Goal: Contribute content: Add original content to the website for others to see

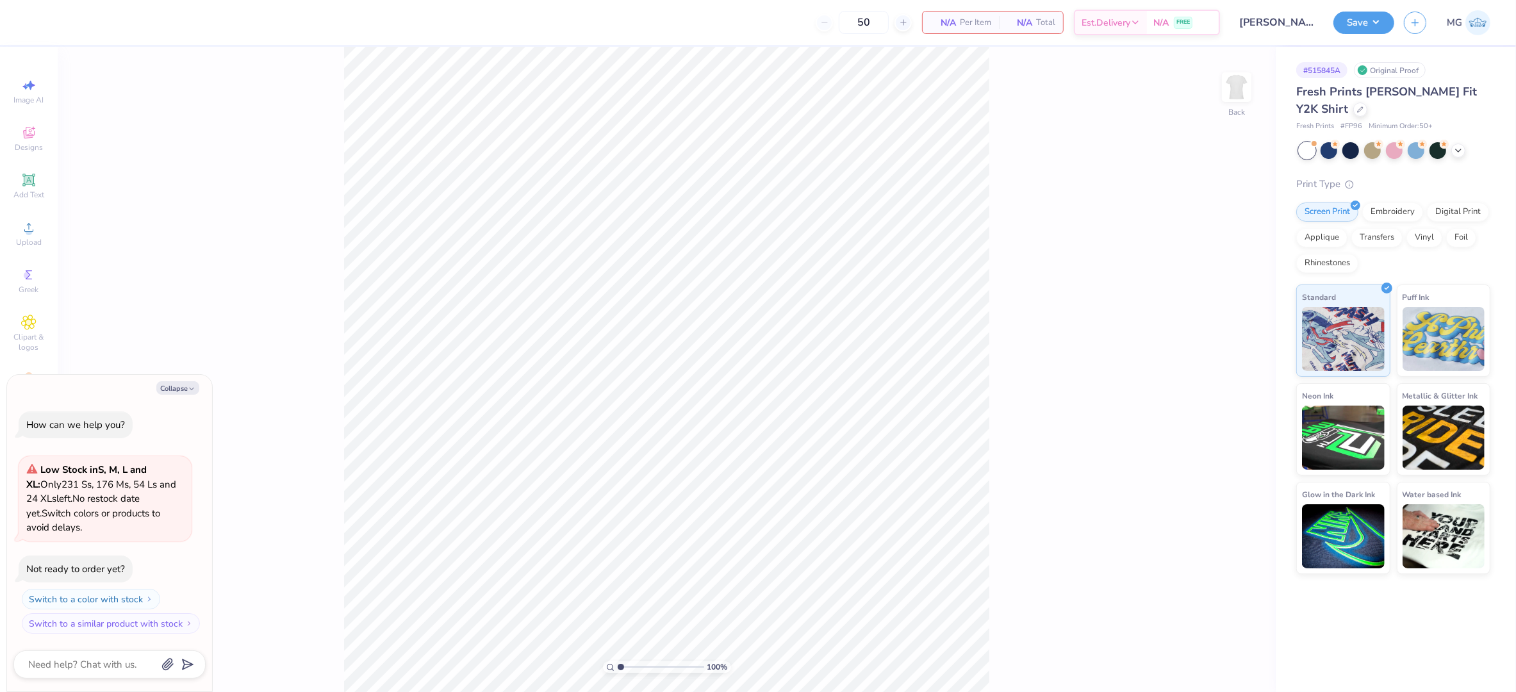
click at [237, 322] on div "100 % Back" at bounding box center [667, 369] width 1218 height 645
click at [192, 385] on icon "button" at bounding box center [192, 389] width 8 height 8
type textarea "x"
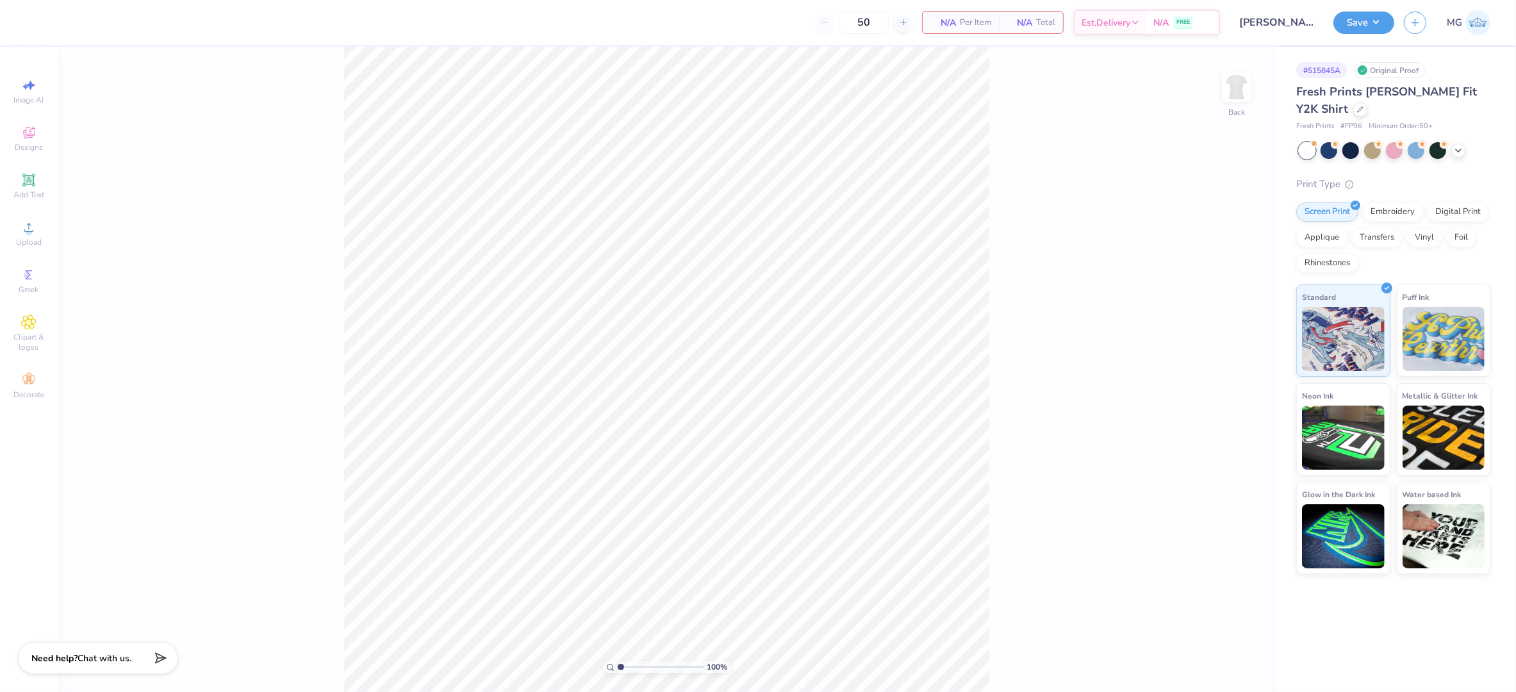
click at [211, 284] on div "100 % Back" at bounding box center [667, 369] width 1218 height 645
click at [28, 235] on div "Upload" at bounding box center [28, 234] width 45 height 38
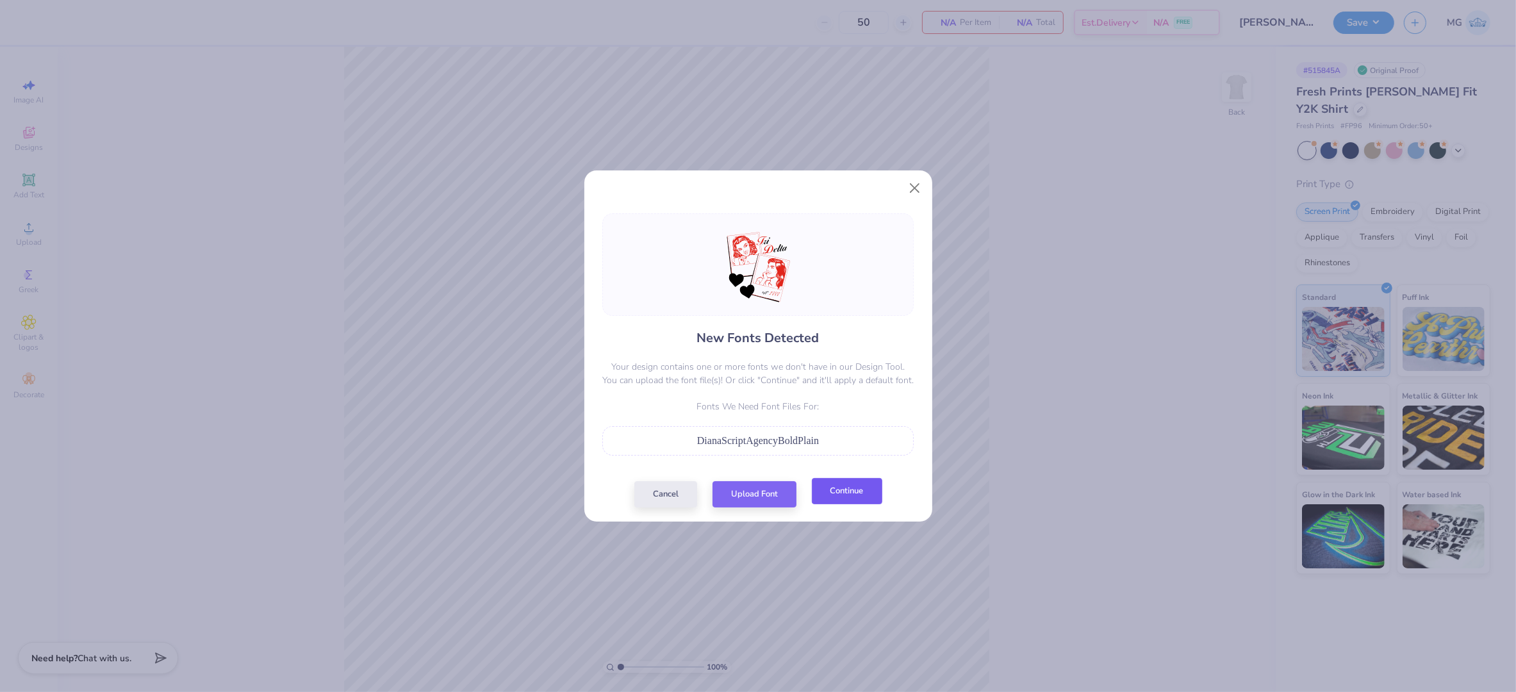
click at [853, 497] on button "Continue" at bounding box center [847, 491] width 70 height 26
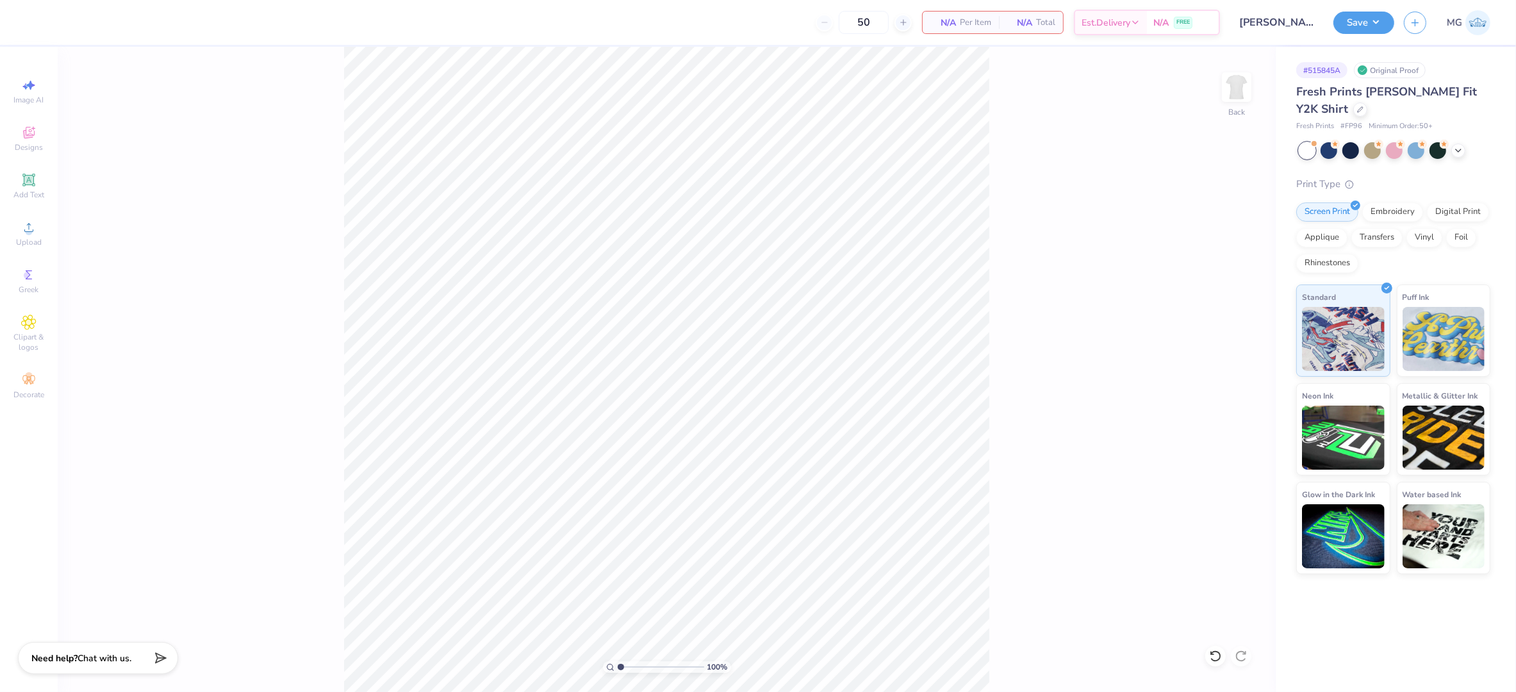
click at [315, 231] on div "100 % Back" at bounding box center [667, 369] width 1218 height 645
click at [33, 238] on span "Upload" at bounding box center [29, 242] width 26 height 10
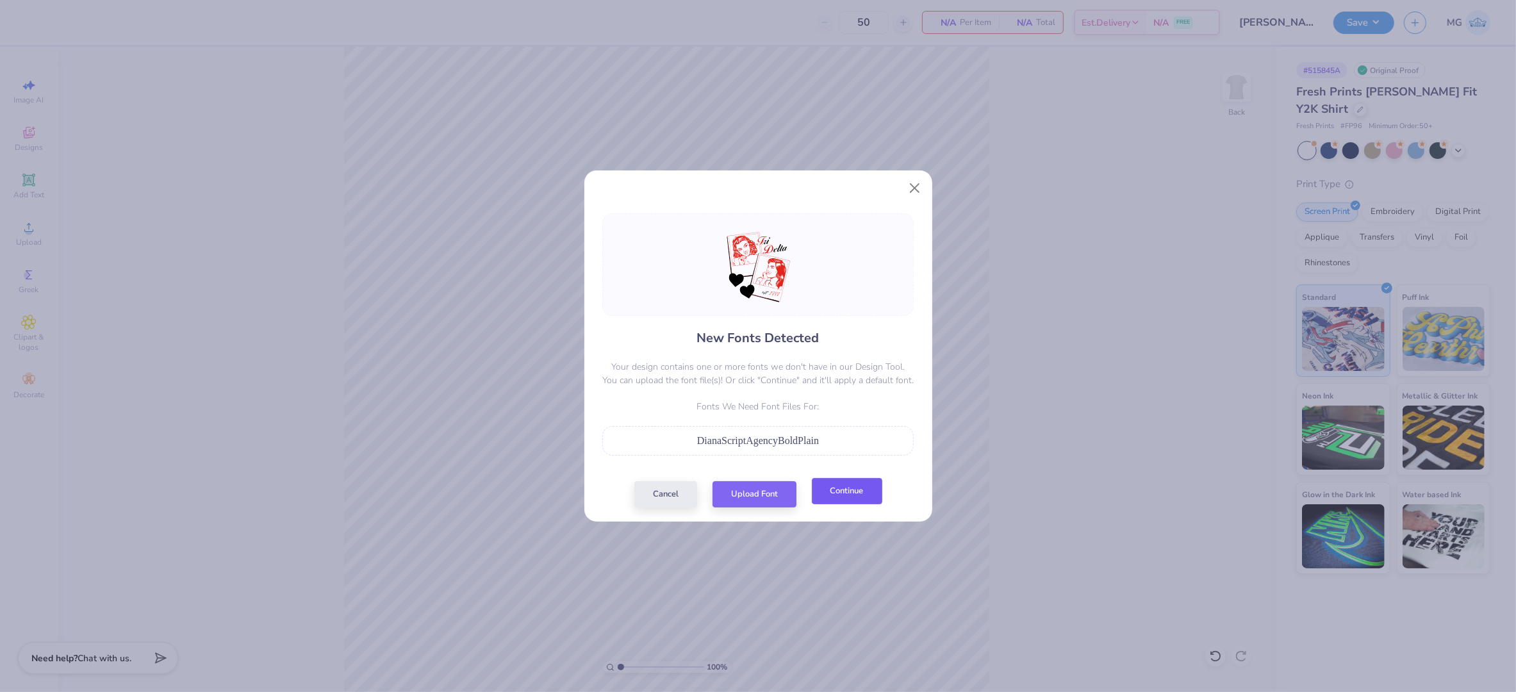
click at [865, 485] on button "Continue" at bounding box center [847, 491] width 70 height 26
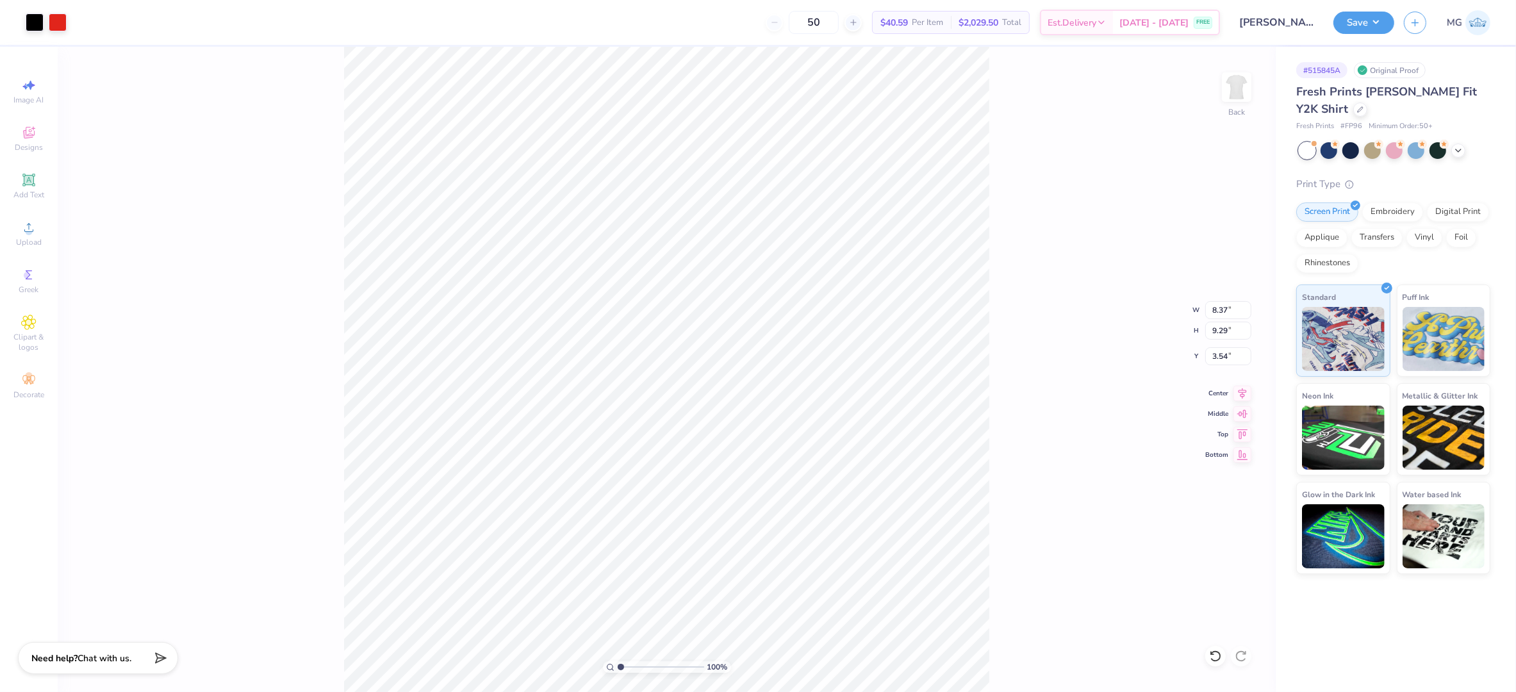
type input "8.37"
type input "9.29"
type input "0.50"
type input "3.00"
click at [1228, 308] on input "8.37" at bounding box center [1229, 310] width 46 height 18
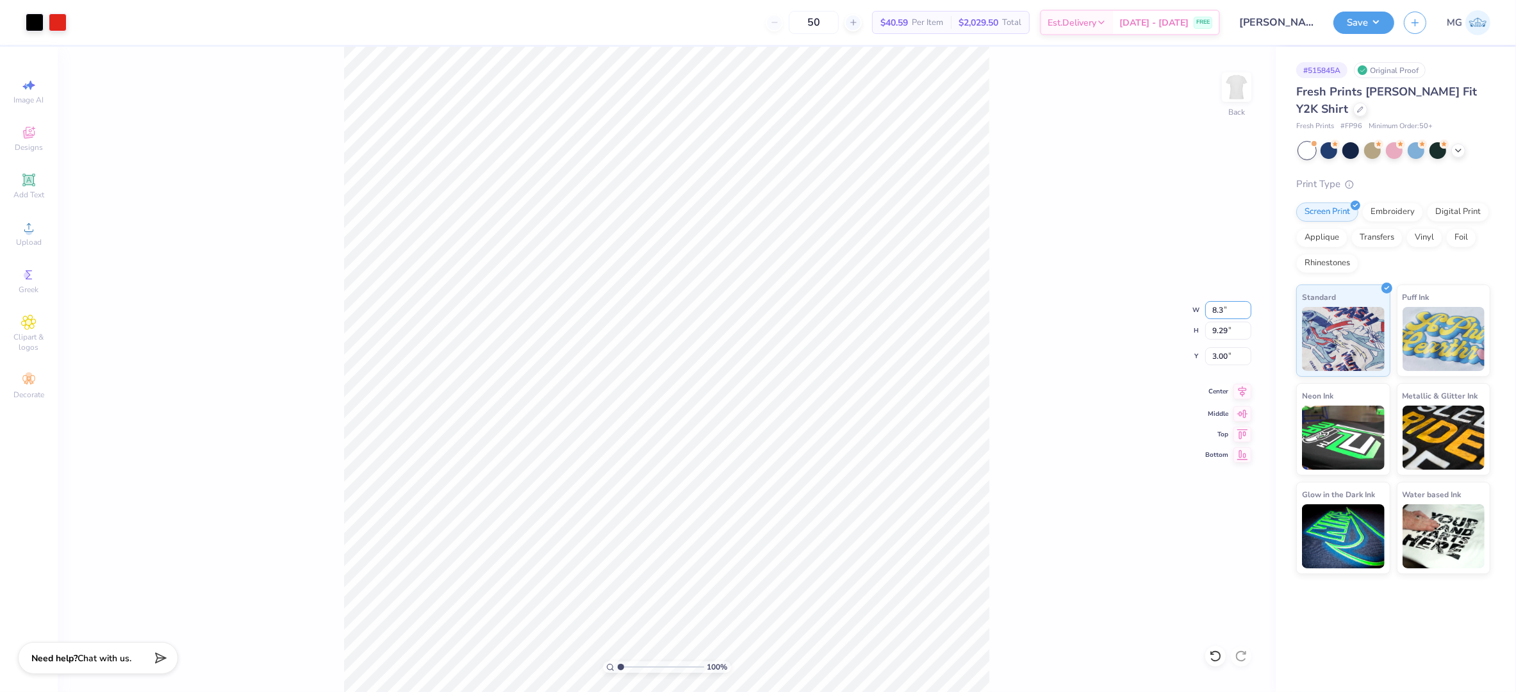
type input "8"
type input "9.00"
type input "9.99"
type input "2.65"
click at [1243, 394] on icon at bounding box center [1243, 391] width 18 height 15
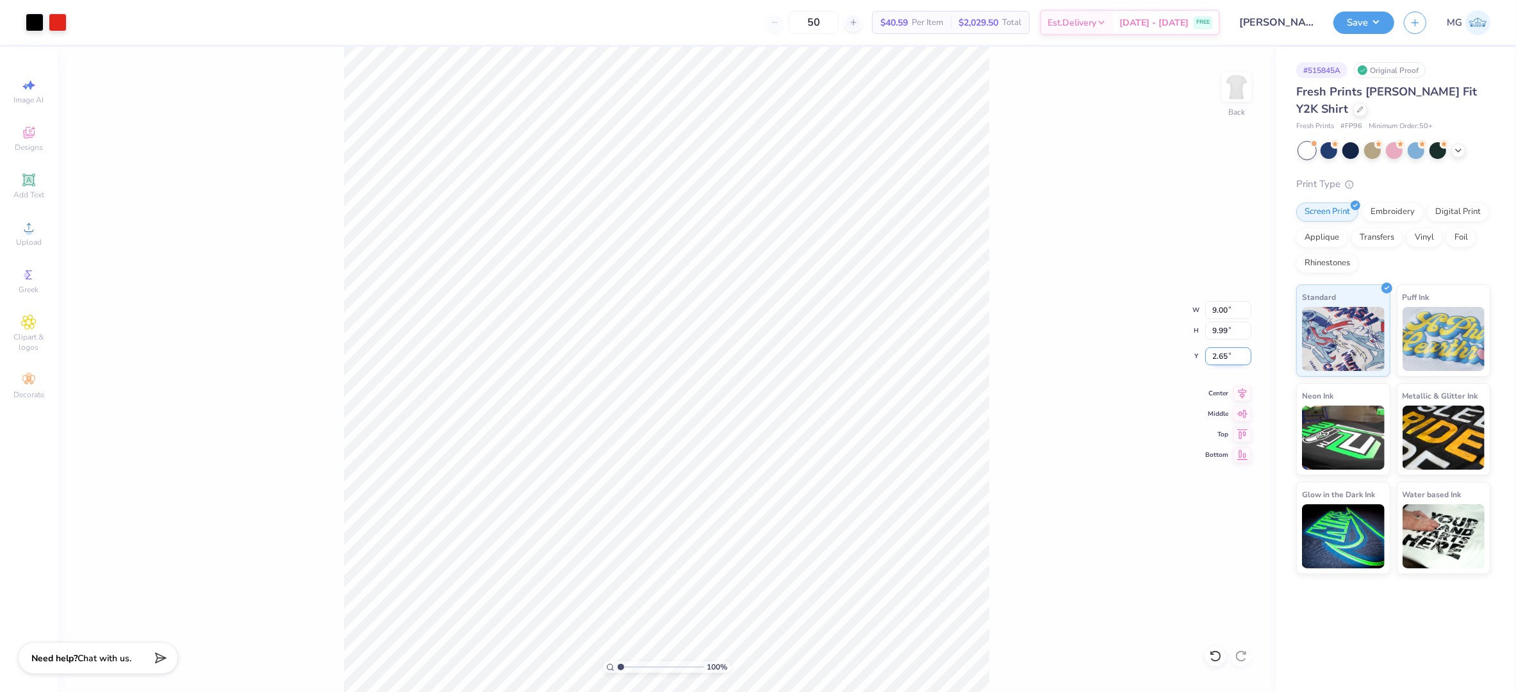
click at [1227, 356] on input "2.65" at bounding box center [1229, 356] width 46 height 18
type input "2"
type input "3.00"
click at [1011, 419] on div "100 % Back W 9.00 9.00 " H 9.99 9.99 " Y 3.00 3.00 " Center Middle Top Bottom" at bounding box center [667, 369] width 1218 height 645
click at [1371, 30] on button "Save" at bounding box center [1364, 21] width 61 height 22
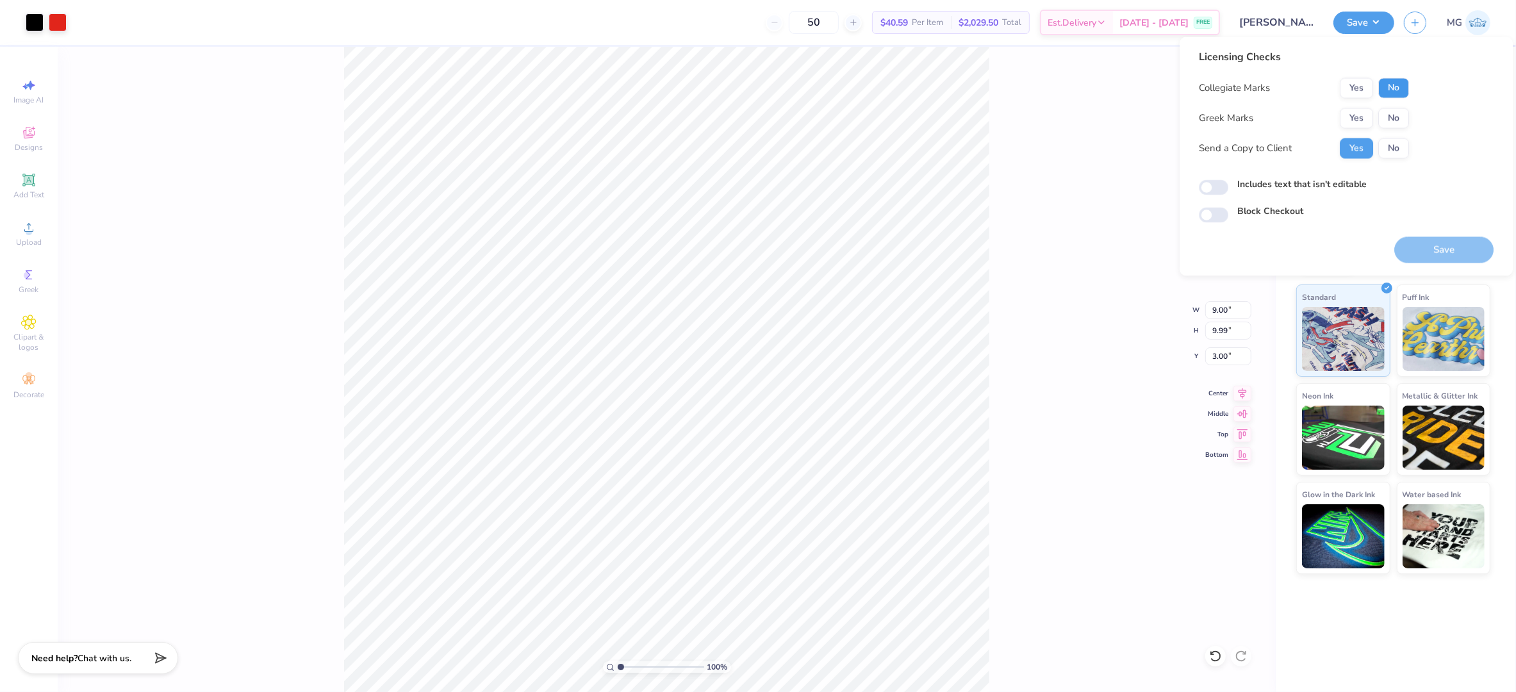
click at [1393, 92] on button "No" at bounding box center [1394, 88] width 31 height 21
click at [1368, 119] on button "Yes" at bounding box center [1356, 118] width 33 height 21
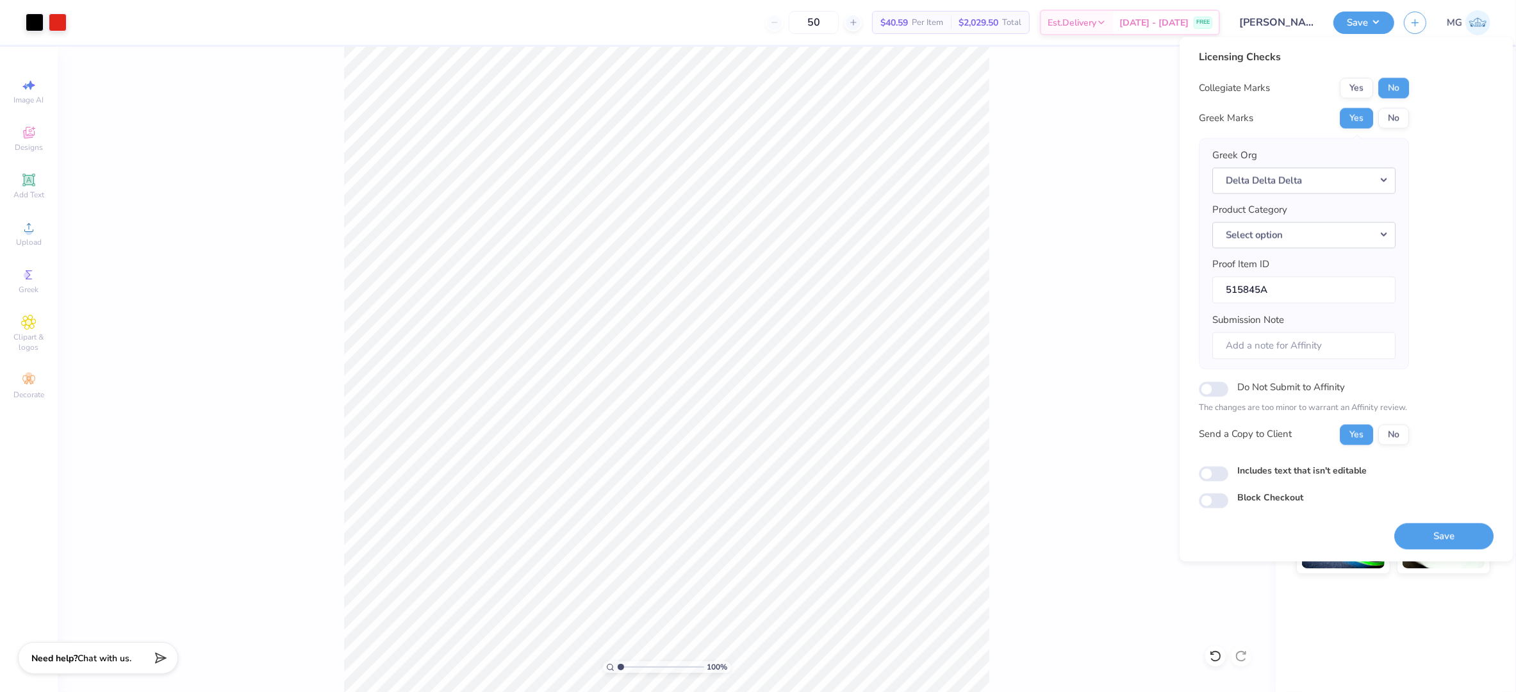
click at [1305, 476] on label "Includes text that isn't editable" at bounding box center [1302, 470] width 129 height 13
click at [1229, 476] on input "Includes text that isn't editable" at bounding box center [1213, 473] width 29 height 15
checkbox input "true"
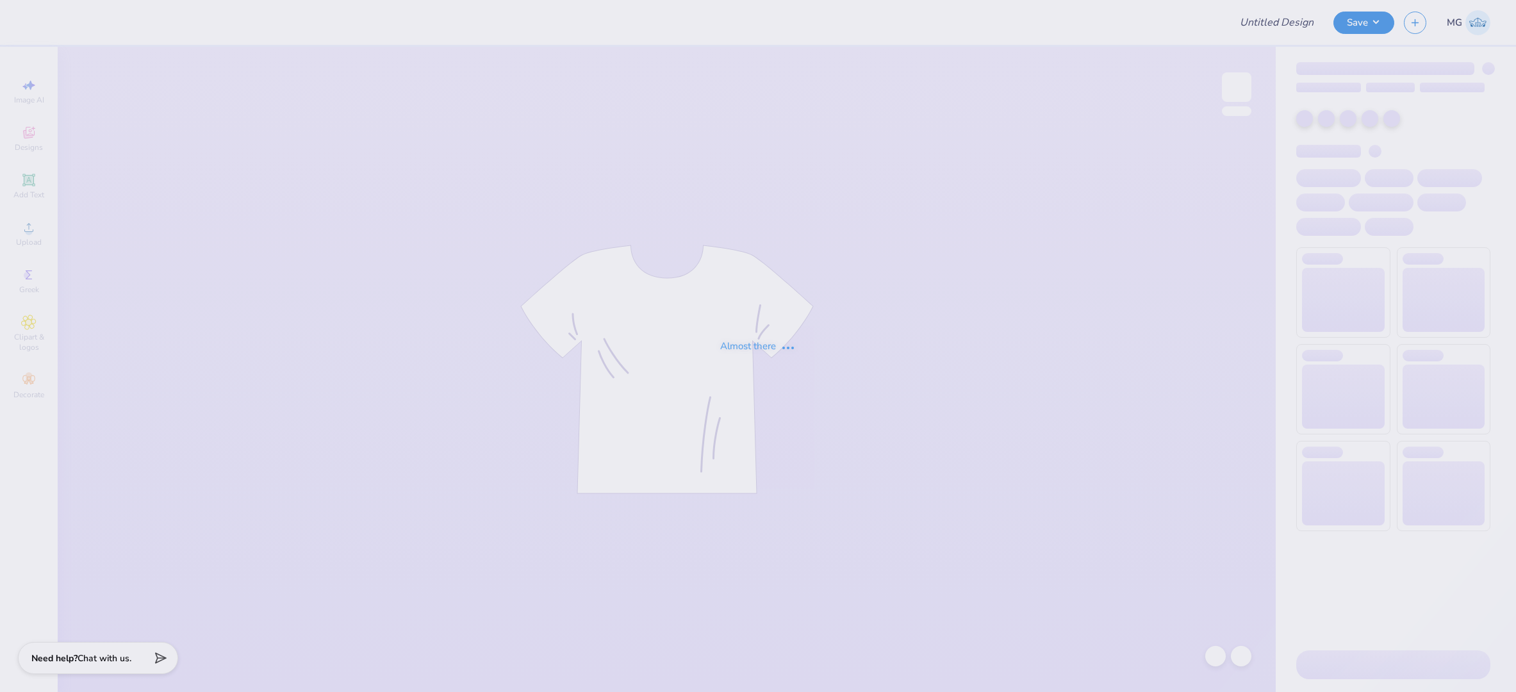
type input "WRC Whale Day"
type input "[PERSON_NAME] : [GEOGRAPHIC_DATA][US_STATE]: [GEOGRAPHIC_DATA]"
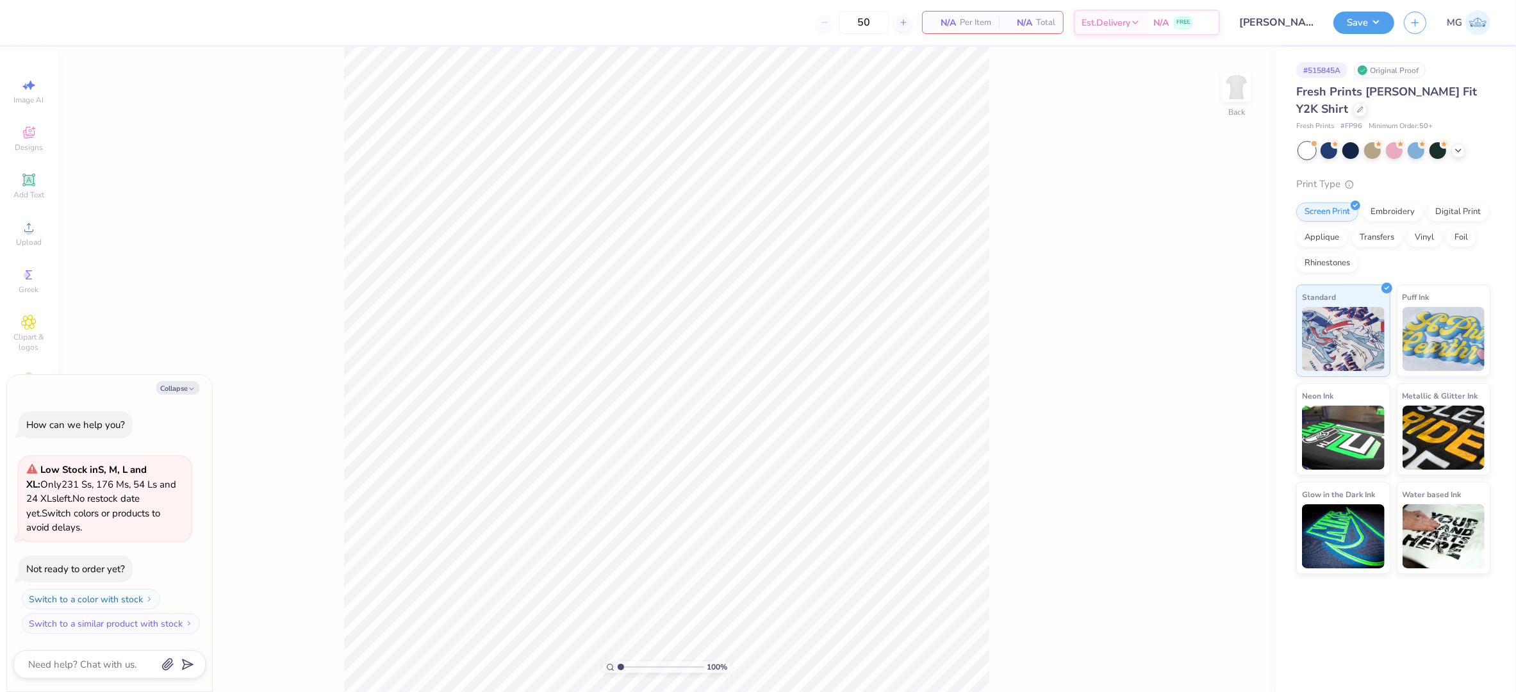
click at [116, 286] on div "100 % Back" at bounding box center [667, 369] width 1218 height 645
click at [20, 231] on div "Upload" at bounding box center [28, 234] width 45 height 38
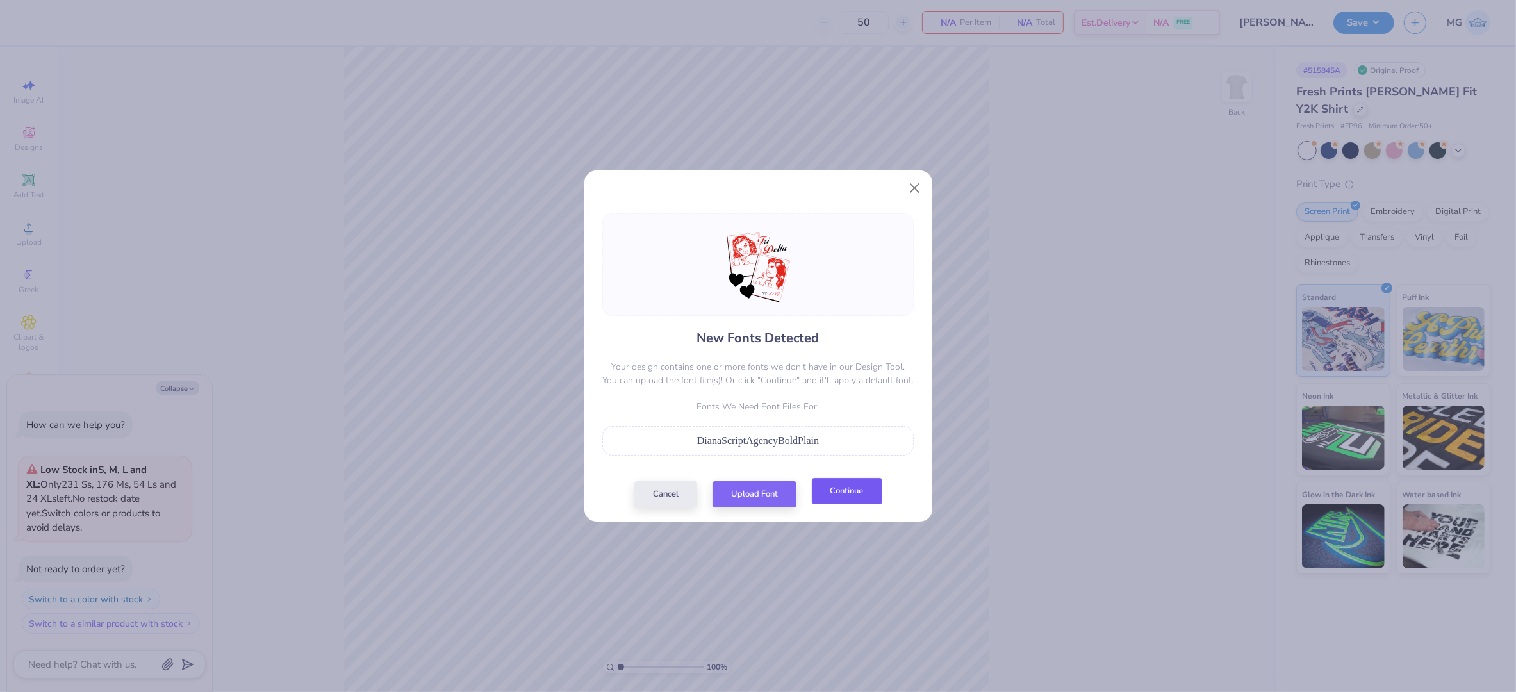
click at [867, 493] on button "Continue" at bounding box center [847, 491] width 70 height 26
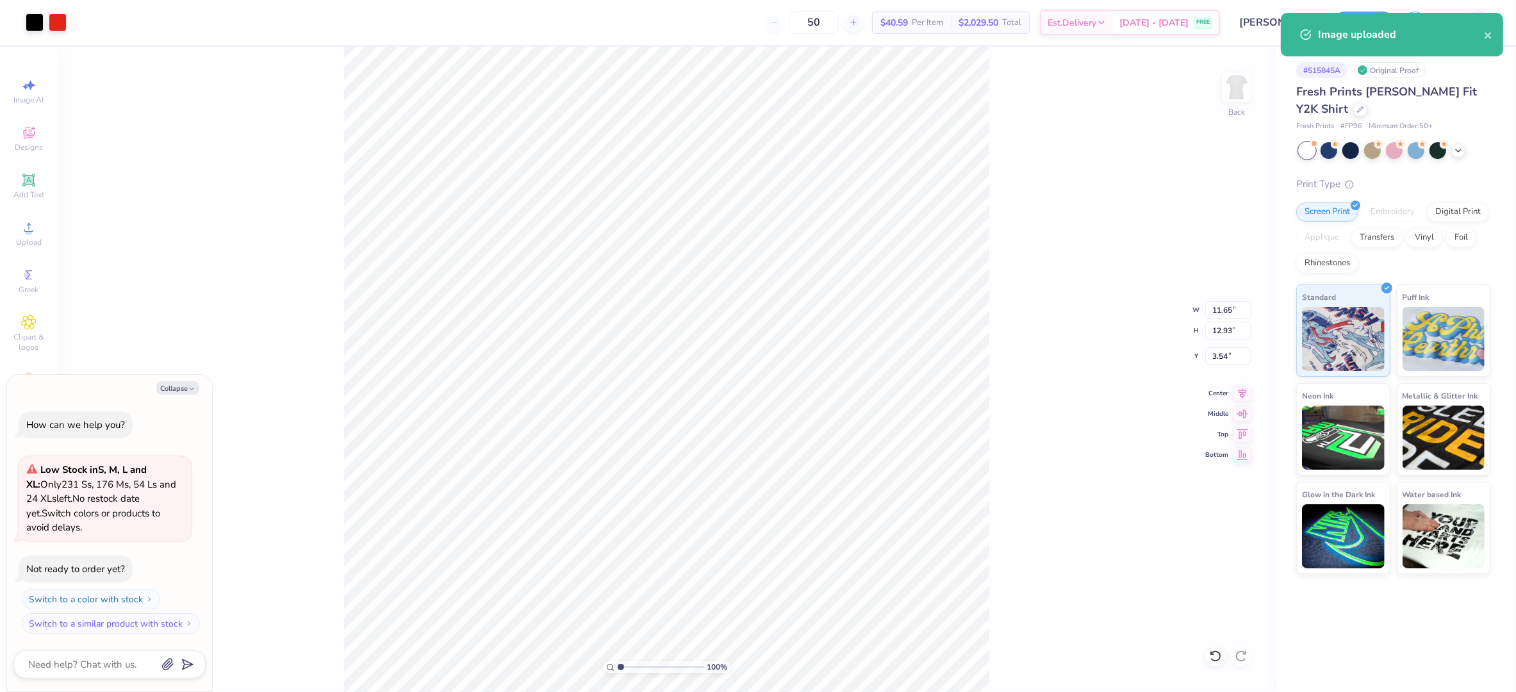
type textarea "x"
click at [1231, 308] on input "11.65" at bounding box center [1229, 310] width 46 height 18
type input "1"
type input "9.00"
type textarea "x"
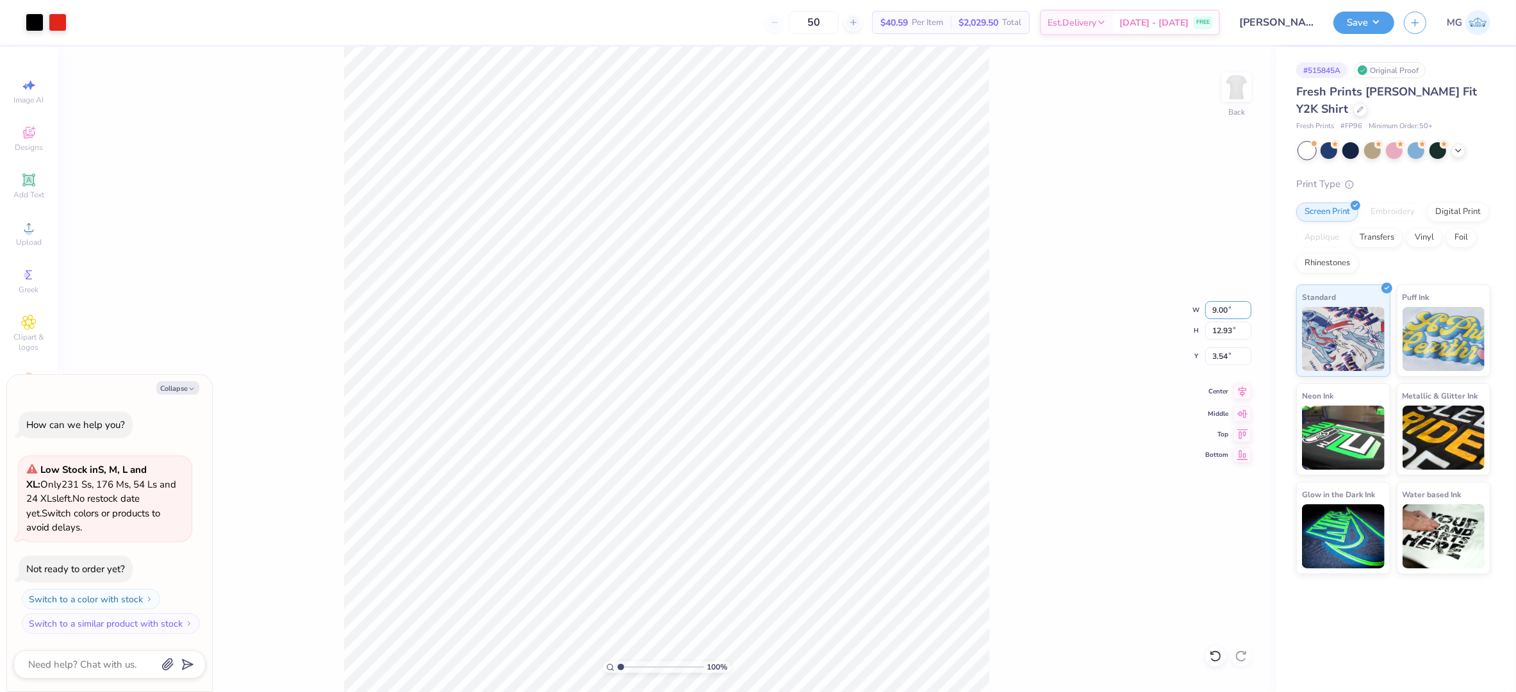
type input "9.99"
type input "5.01"
drag, startPoint x: 1048, startPoint y: 392, endPoint x: 1041, endPoint y: 386, distance: 8.7
click at [1048, 392] on div "100 % Back W 9.00 9.00 " H 9.99 9.99 " Y 5.01 5.01 " Center Middle Top Bottom" at bounding box center [667, 369] width 1218 height 645
type textarea "x"
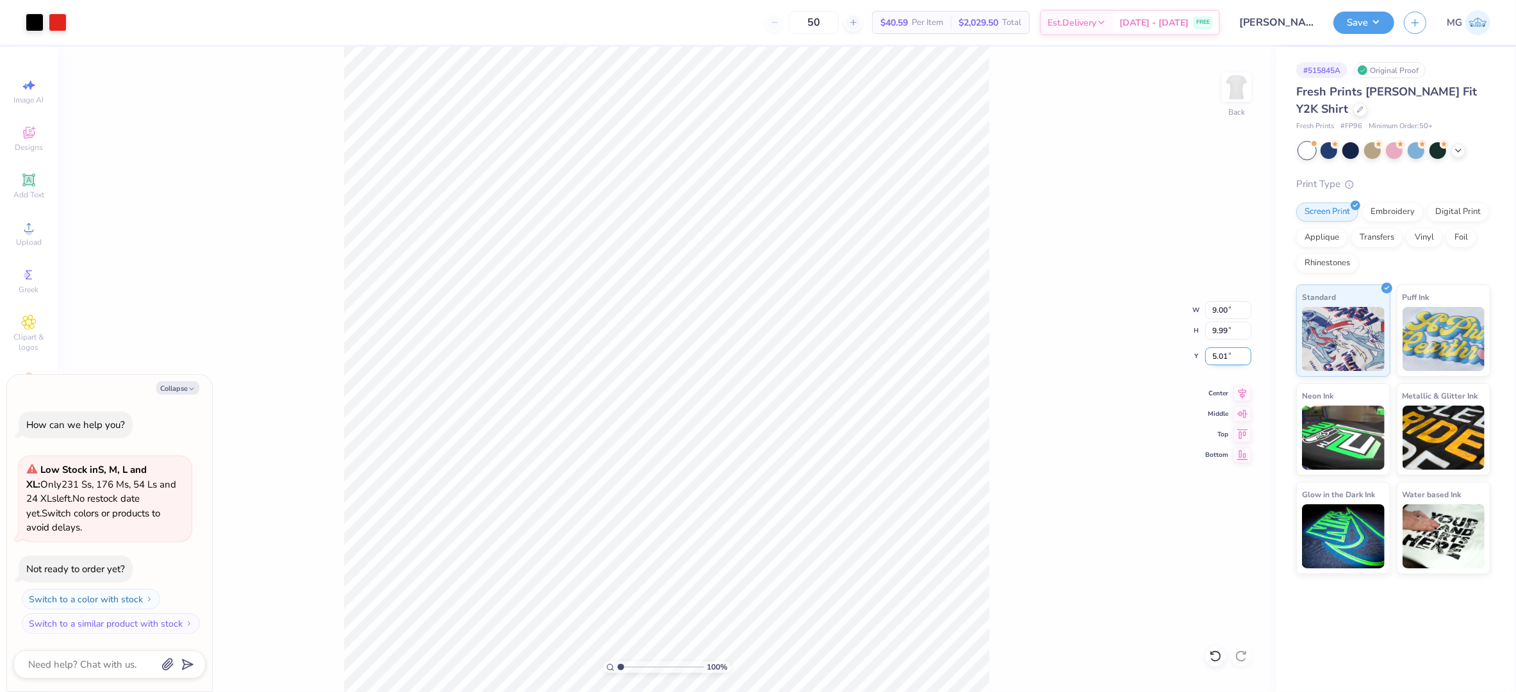
click at [1227, 352] on input "5.01" at bounding box center [1229, 356] width 46 height 18
type input "5"
type input "3.00"
click at [1009, 351] on div "100 % Back W 9.00 9.00 " H 9.99 9.99 " Y 3.00 3.00 " Center Middle Top Bottom" at bounding box center [667, 369] width 1218 height 645
click at [1379, 20] on button "Save" at bounding box center [1364, 21] width 61 height 22
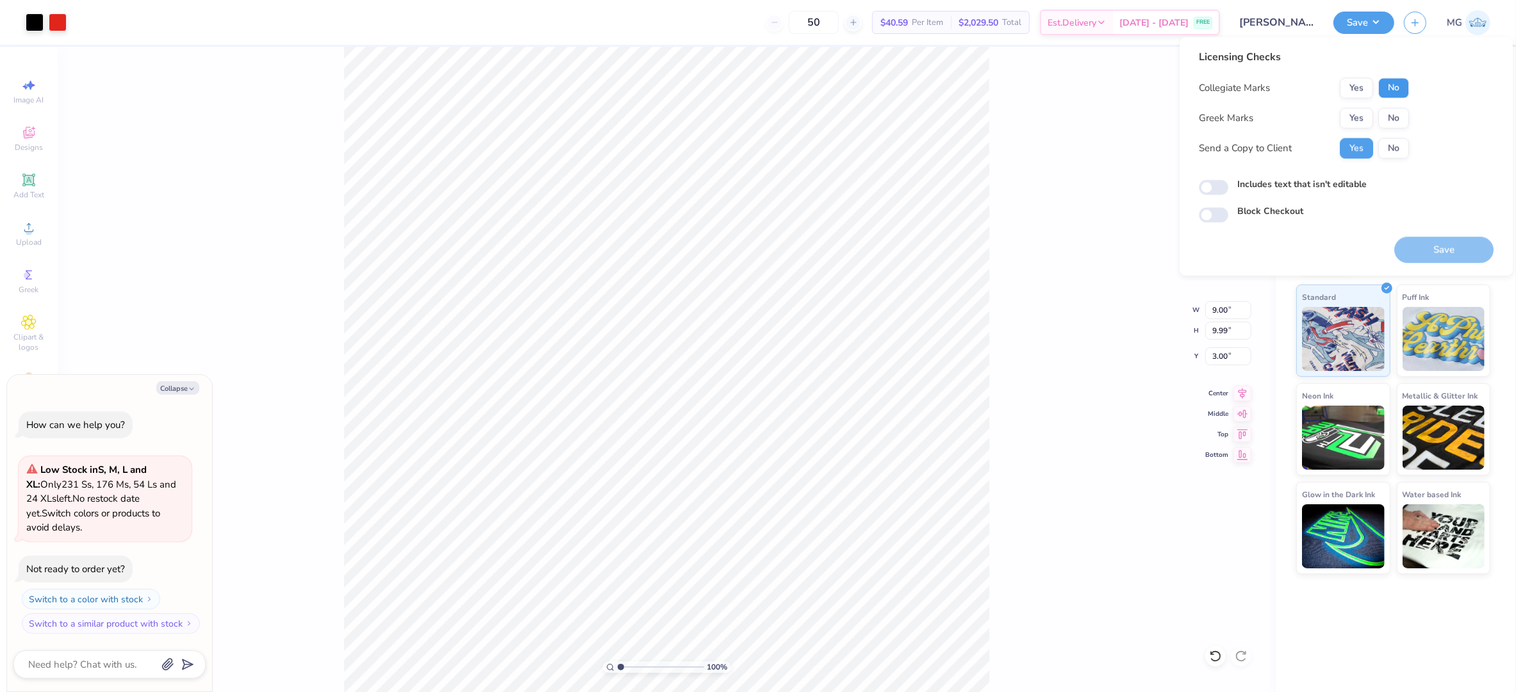
click at [1383, 85] on button "No" at bounding box center [1394, 88] width 31 height 21
click at [1360, 112] on button "Yes" at bounding box center [1356, 118] width 33 height 21
type textarea "x"
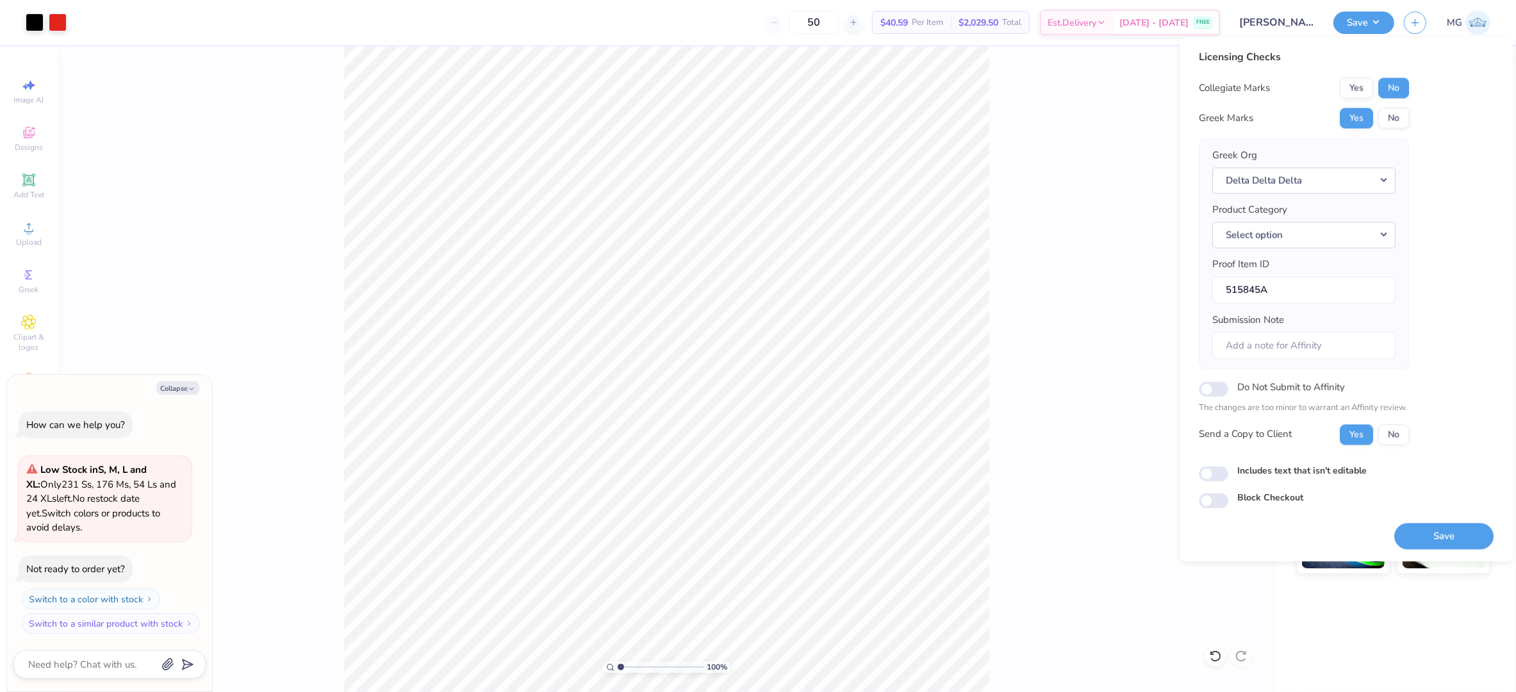
click at [1254, 481] on div "Includes text that isn't editable" at bounding box center [1346, 472] width 295 height 17
click at [1254, 477] on label "Includes text that isn't editable" at bounding box center [1302, 470] width 129 height 13
click at [1229, 477] on input "Includes text that isn't editable" at bounding box center [1213, 473] width 29 height 15
checkbox input "true"
click at [174, 382] on button "Collapse" at bounding box center [177, 387] width 43 height 13
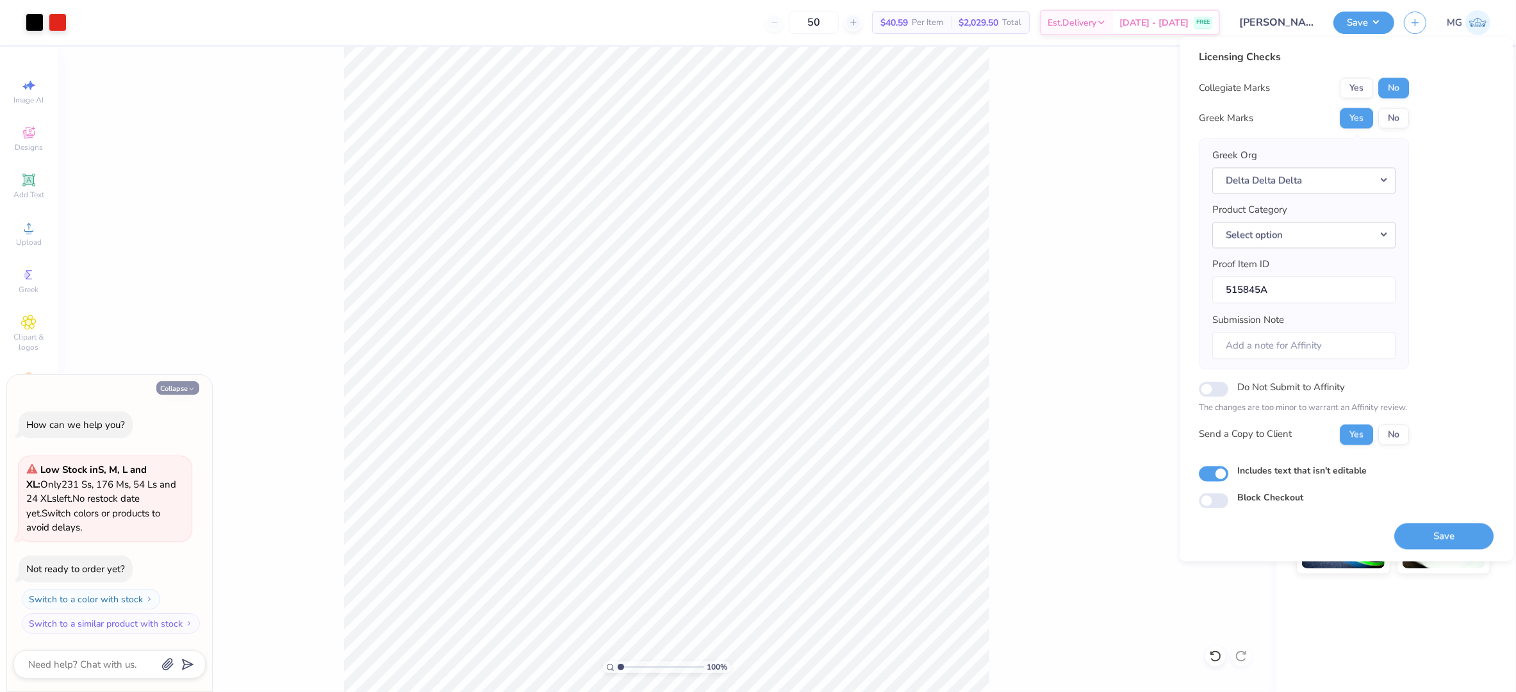
type textarea "x"
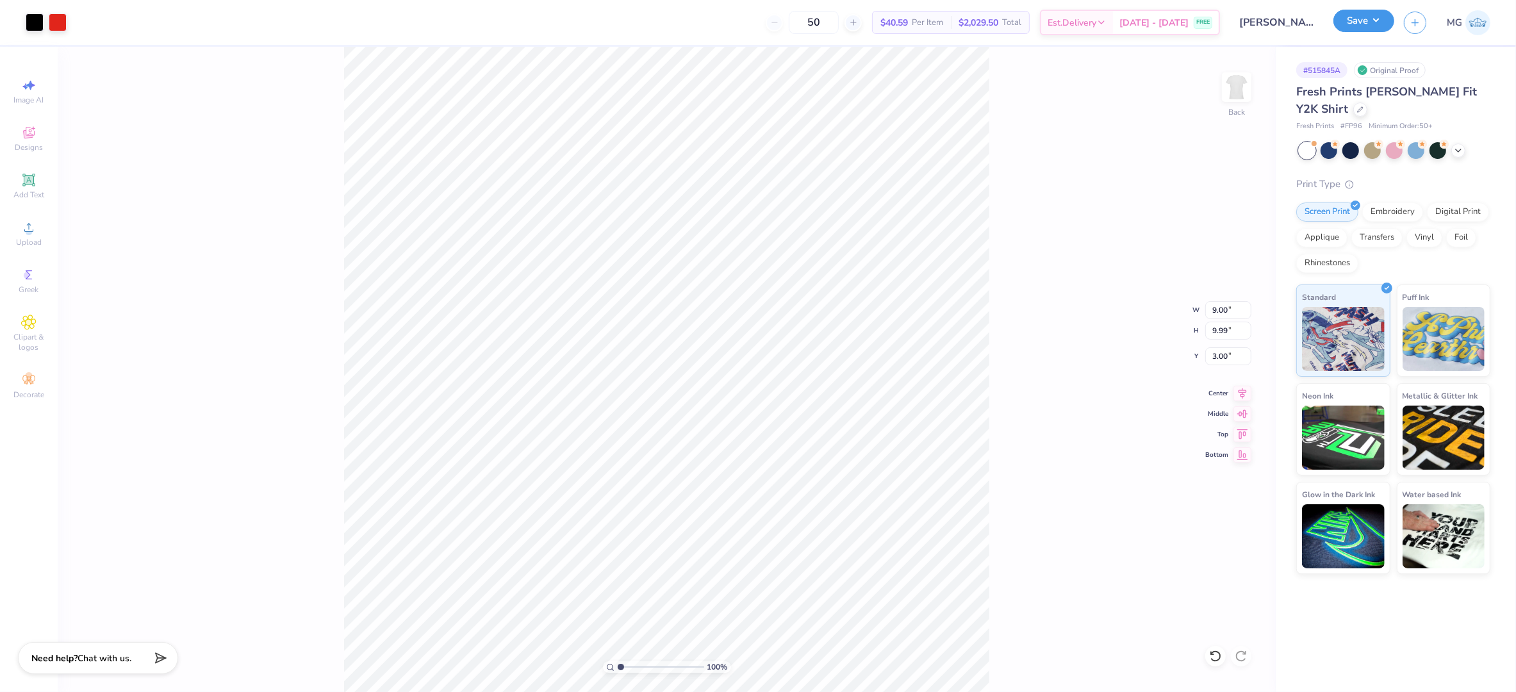
click at [1363, 23] on button "Save" at bounding box center [1364, 21] width 61 height 22
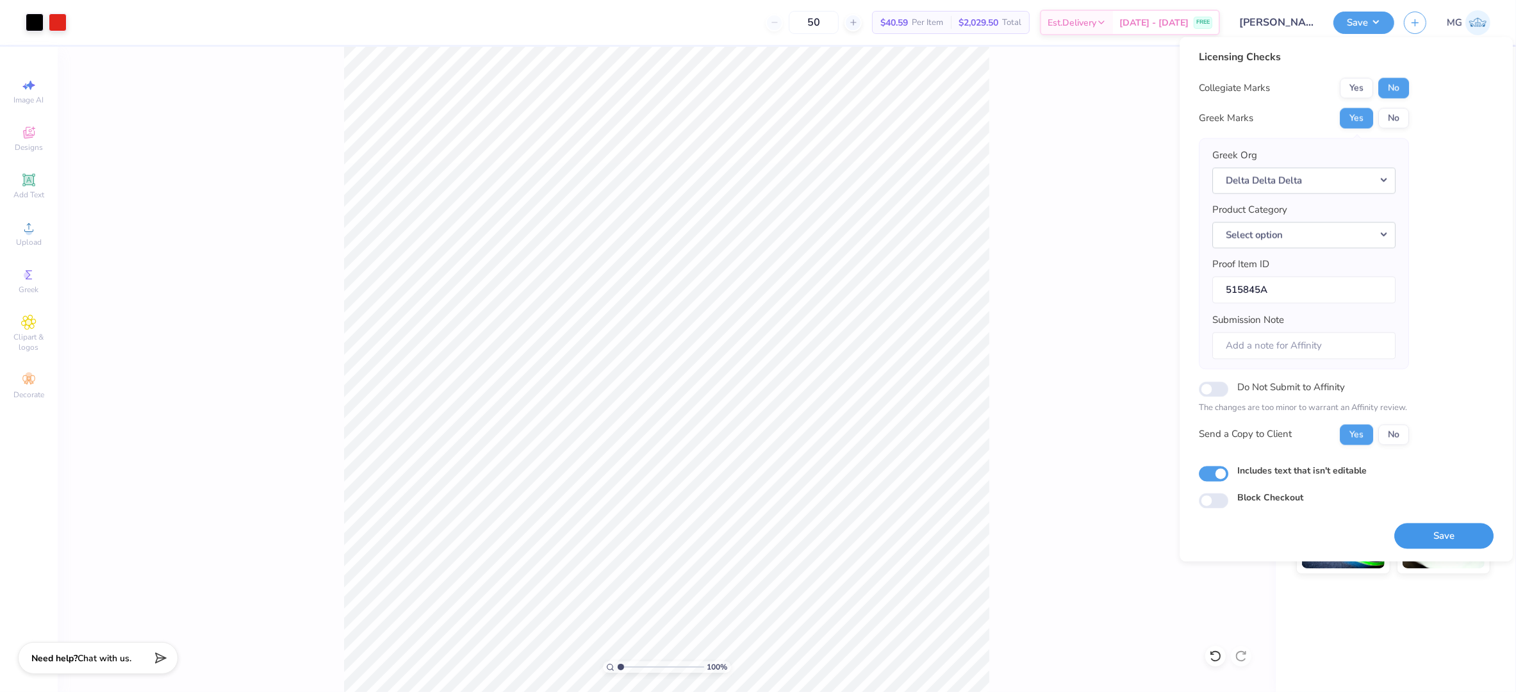
click at [1442, 531] on button "Save" at bounding box center [1444, 536] width 99 height 26
